Goal: Check status: Check status

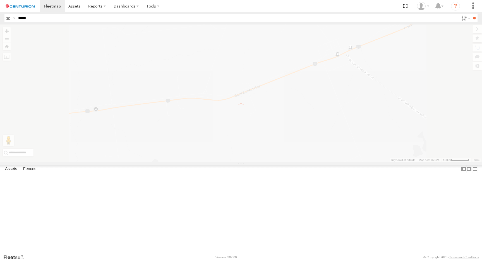
click at [471, 14] on input "**" at bounding box center [474, 18] width 6 height 8
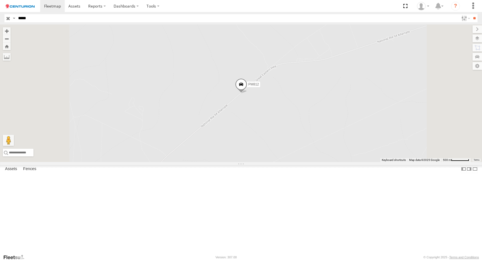
click at [0, 0] on span at bounding box center [0, 0] width 0 height 0
drag, startPoint x: 371, startPoint y: 158, endPoint x: 233, endPoint y: 194, distance: 142.2
click at [233, 162] on div "PM812" at bounding box center [241, 94] width 482 height 138
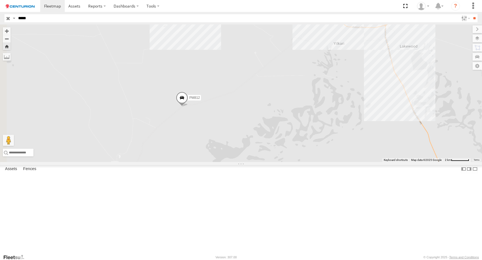
drag, startPoint x: 267, startPoint y: 170, endPoint x: 312, endPoint y: 143, distance: 52.4
click at [312, 143] on div "PM812" at bounding box center [241, 94] width 482 height 138
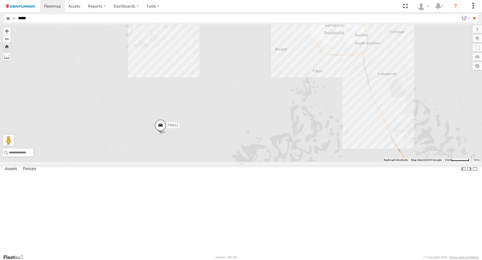
drag, startPoint x: 325, startPoint y: 140, endPoint x: 297, endPoint y: 170, distance: 41.2
click at [297, 162] on div "PM812" at bounding box center [241, 94] width 482 height 138
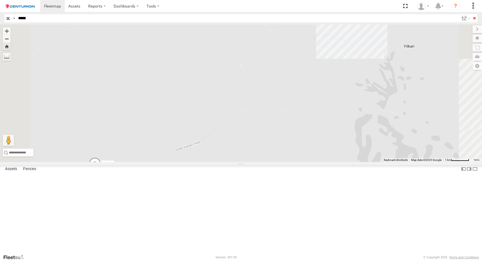
drag, startPoint x: 286, startPoint y: 148, endPoint x: 285, endPoint y: 156, distance: 8.1
click at [285, 156] on div "PM812" at bounding box center [241, 94] width 482 height 138
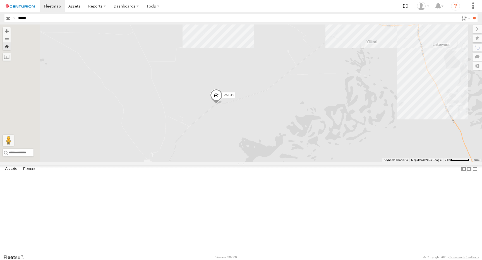
drag, startPoint x: 246, startPoint y: 184, endPoint x: 297, endPoint y: 152, distance: 60.5
click at [297, 152] on div "PM812" at bounding box center [241, 94] width 482 height 138
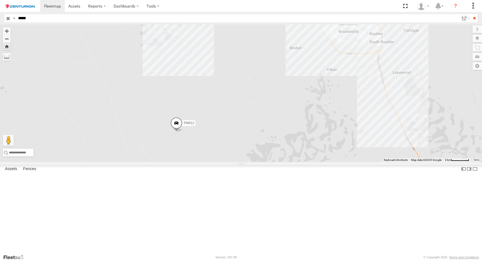
drag, startPoint x: 320, startPoint y: 165, endPoint x: 229, endPoint y: 215, distance: 104.8
click at [229, 162] on div "PM812" at bounding box center [241, 94] width 482 height 138
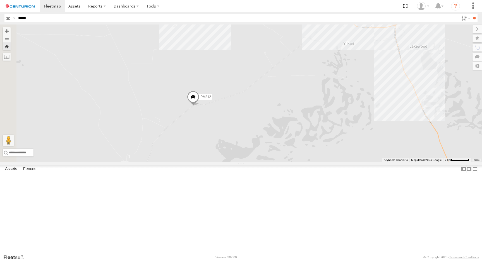
drag, startPoint x: 262, startPoint y: 196, endPoint x: 324, endPoint y: 153, distance: 74.9
click at [324, 153] on div "PM812" at bounding box center [241, 94] width 482 height 138
drag, startPoint x: 346, startPoint y: 111, endPoint x: 313, endPoint y: 139, distance: 43.4
click at [313, 139] on div "PM812" at bounding box center [241, 94] width 482 height 138
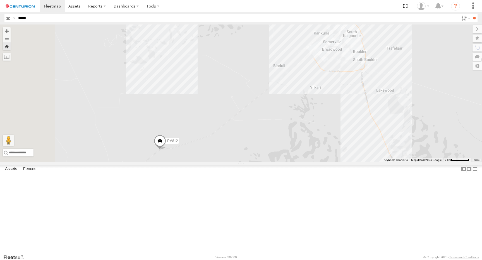
drag, startPoint x: 323, startPoint y: 121, endPoint x: 326, endPoint y: 132, distance: 11.3
click at [326, 132] on div "PM812" at bounding box center [241, 94] width 482 height 138
